Goal: Book appointment/travel/reservation

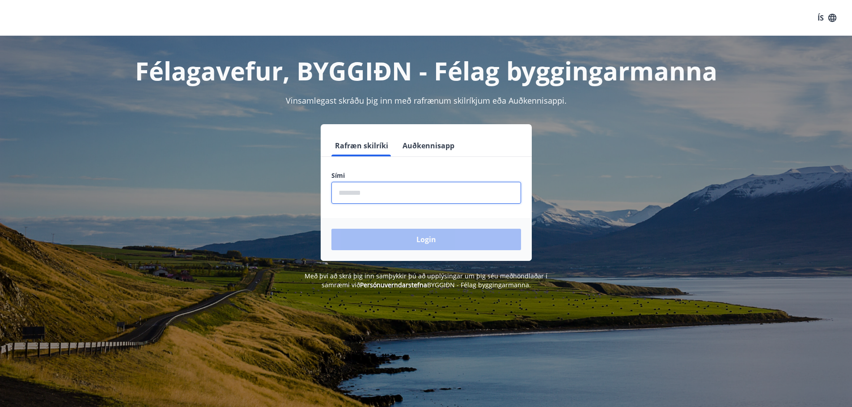
click at [387, 192] on input "phone" at bounding box center [426, 193] width 190 height 22
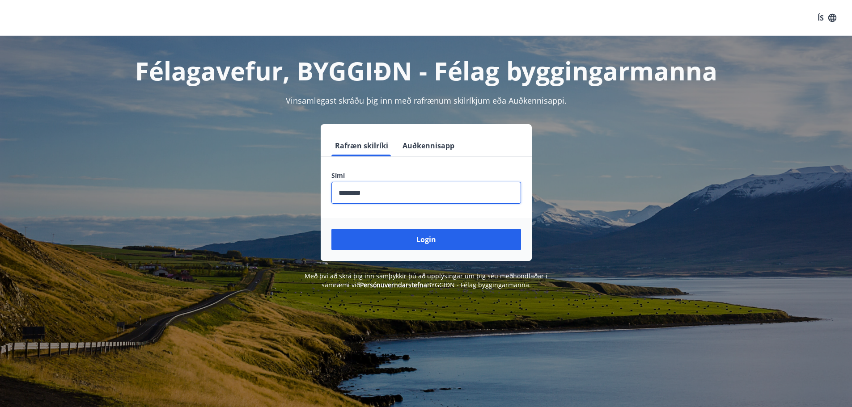
type input "********"
click at [331, 229] on button "Login" at bounding box center [426, 239] width 190 height 21
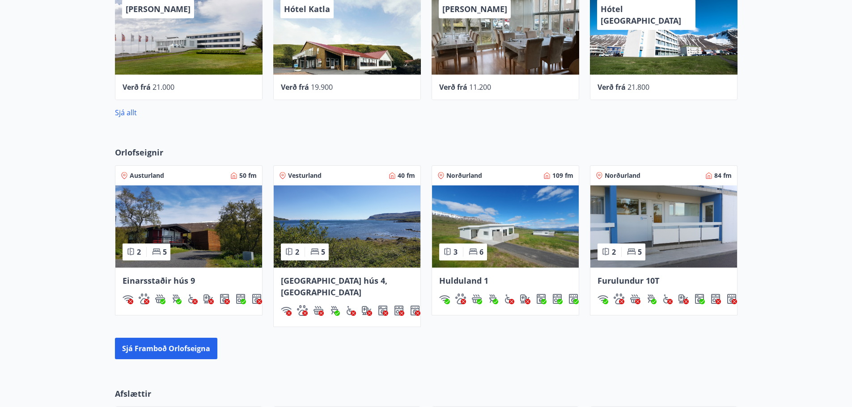
scroll to position [584, 0]
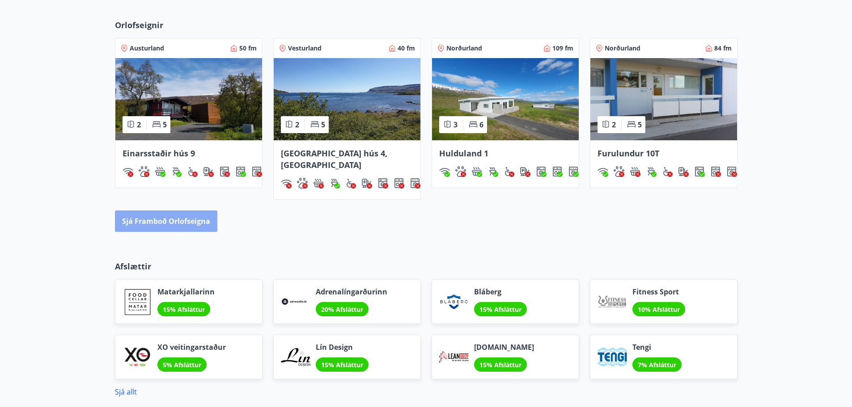
click at [170, 211] on button "Sjá framboð orlofseigna" at bounding box center [166, 221] width 102 height 21
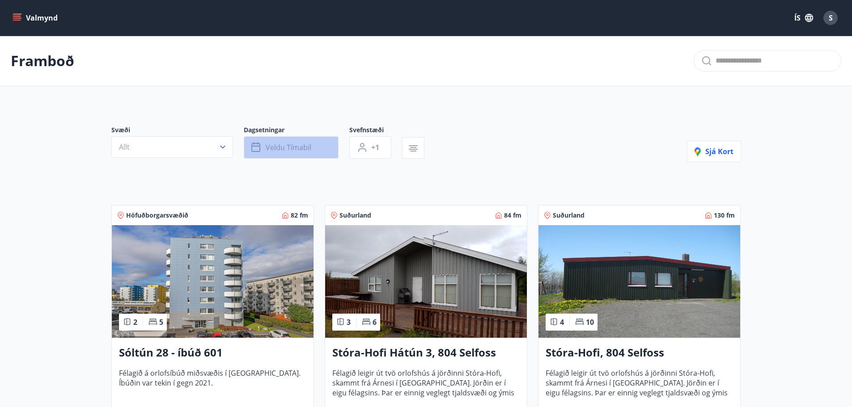
click at [323, 147] on button "Veldu tímabil" at bounding box center [291, 147] width 95 height 22
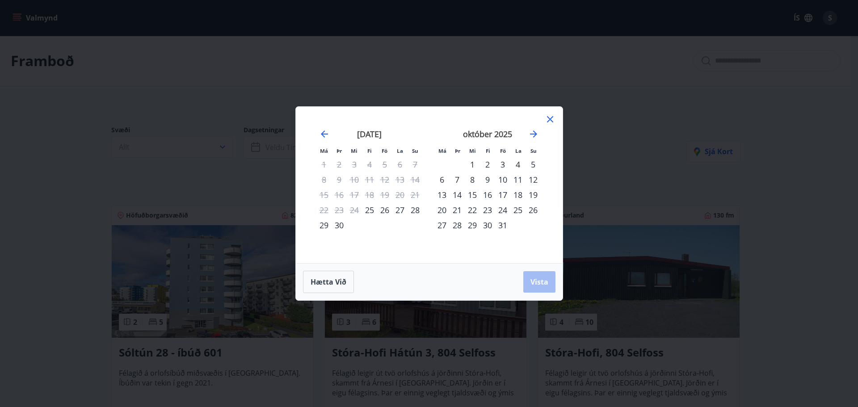
click at [503, 180] on div "10" at bounding box center [502, 179] width 15 height 15
click at [443, 194] on div "13" at bounding box center [442, 194] width 15 height 15
click at [541, 285] on span "Vista" at bounding box center [540, 282] width 18 height 10
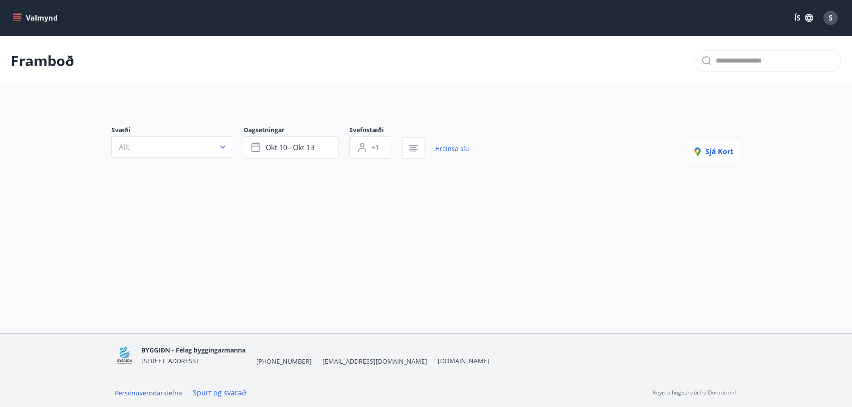
scroll to position [1, 0]
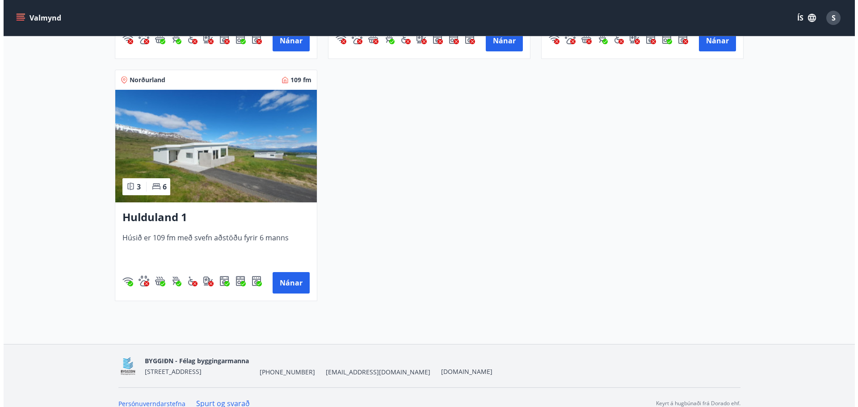
scroll to position [1117, 0]
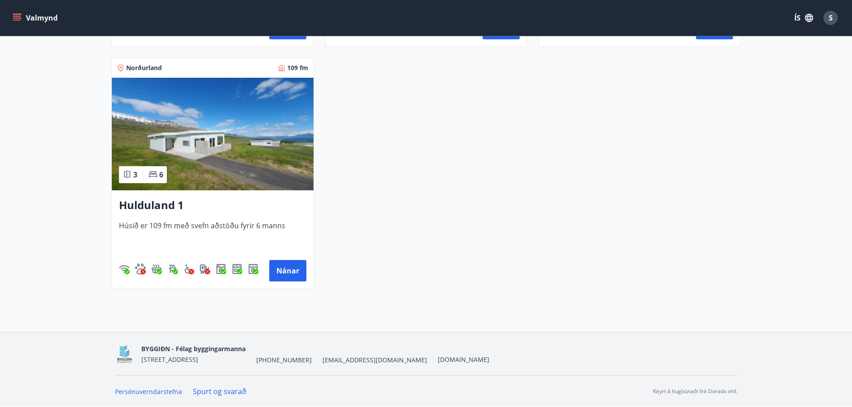
click at [18, 17] on icon "menu" at bounding box center [17, 17] width 9 height 9
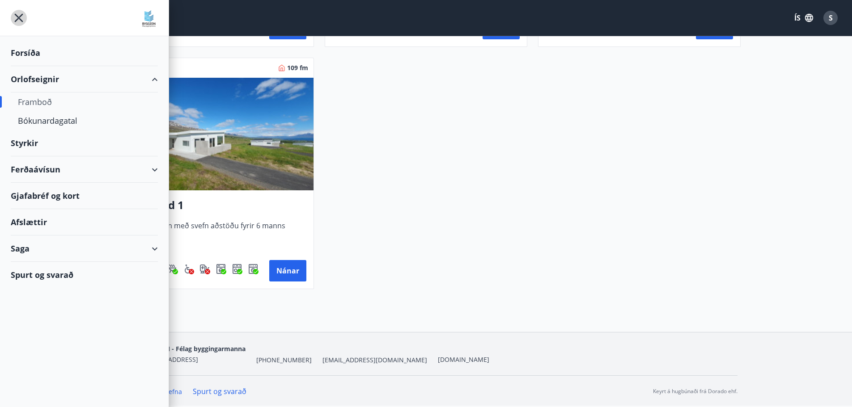
click at [18, 17] on icon "menu" at bounding box center [19, 18] width 8 height 8
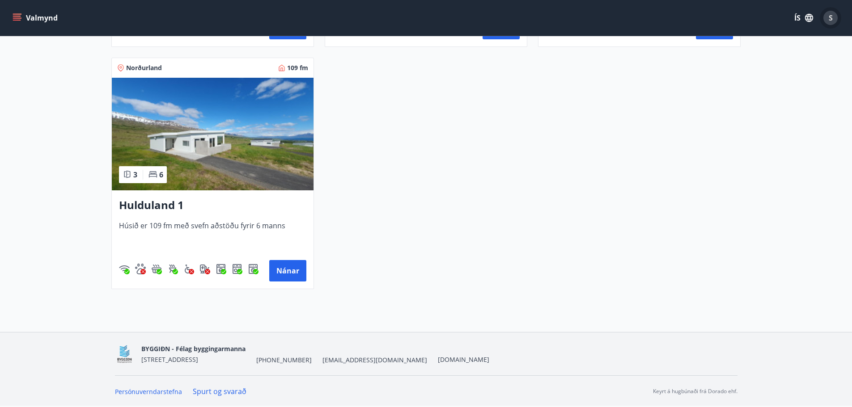
click at [830, 18] on span "S" at bounding box center [830, 18] width 4 height 10
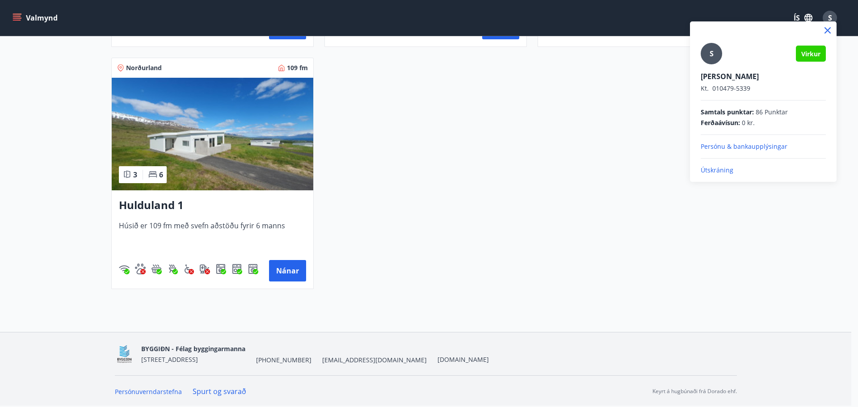
click at [721, 172] on p "Útskráning" at bounding box center [763, 170] width 125 height 9
